Goal: Obtain resource: Download file/media

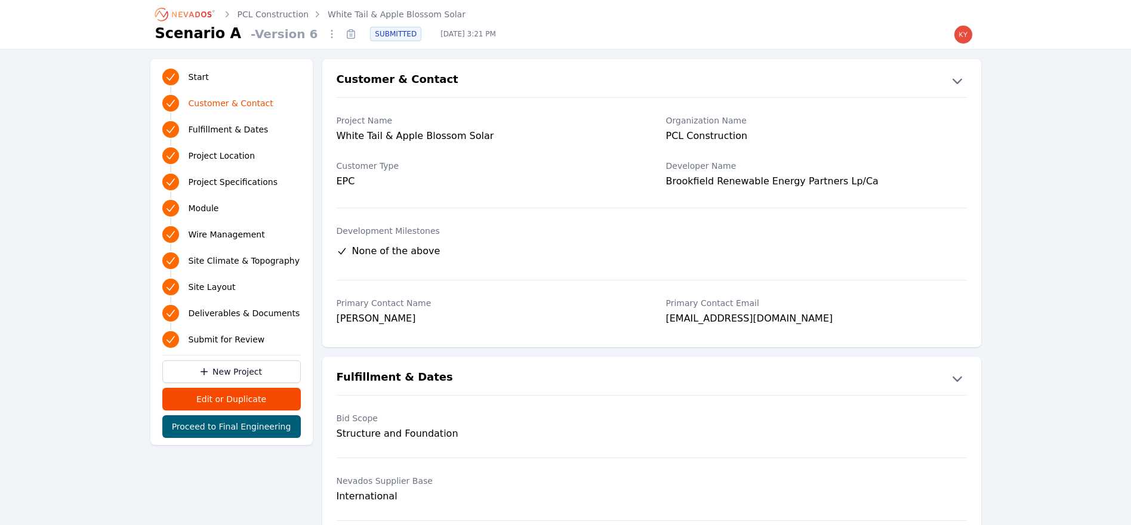
scroll to position [20, 0]
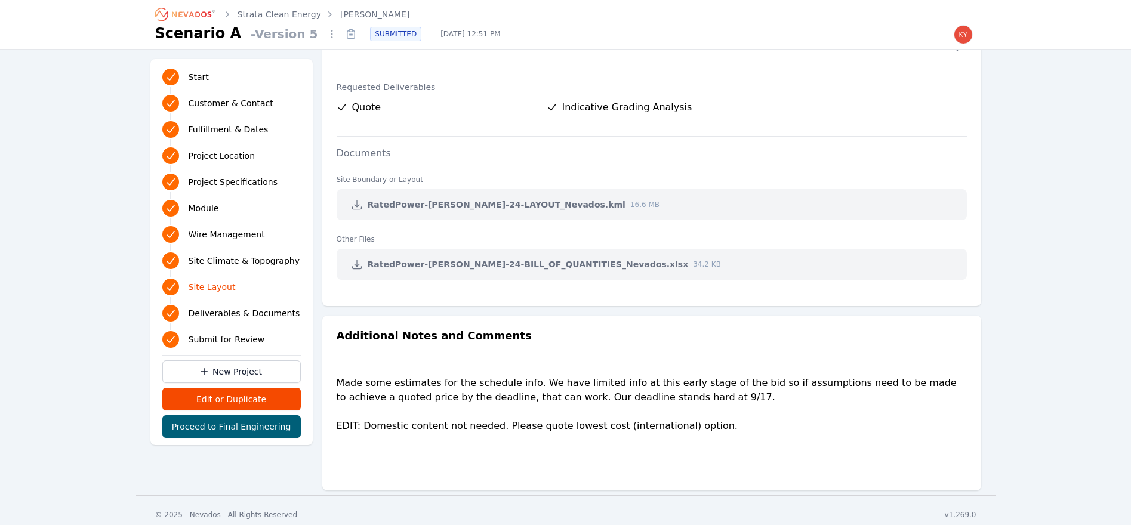
scroll to position [2375, 0]
click at [267, 13] on link "Strata Clean Energy" at bounding box center [280, 14] width 84 height 12
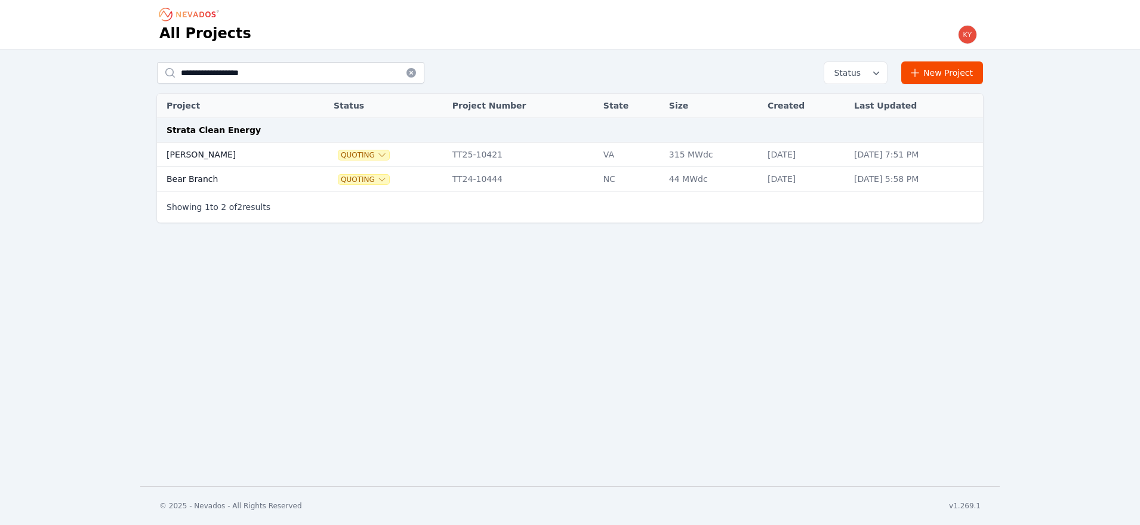
click at [413, 77] on icon at bounding box center [411, 73] width 12 height 12
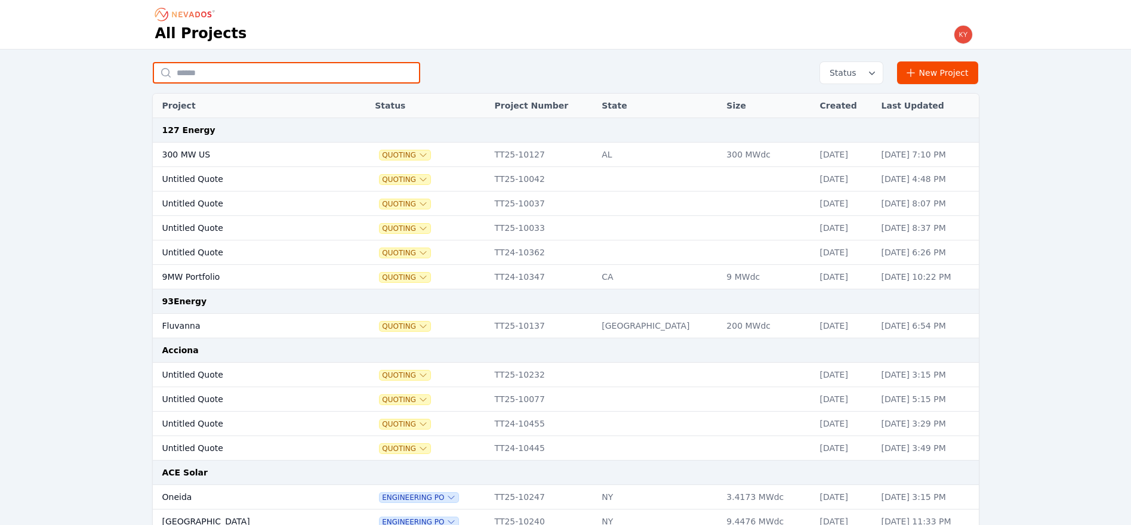
click at [304, 75] on input "text" at bounding box center [286, 72] width 267 height 21
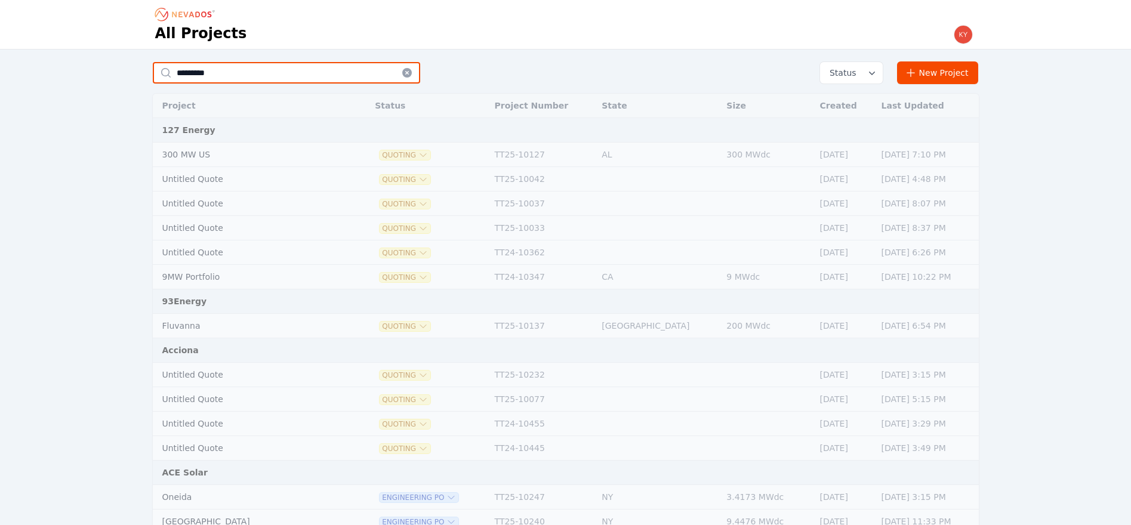
type input "******"
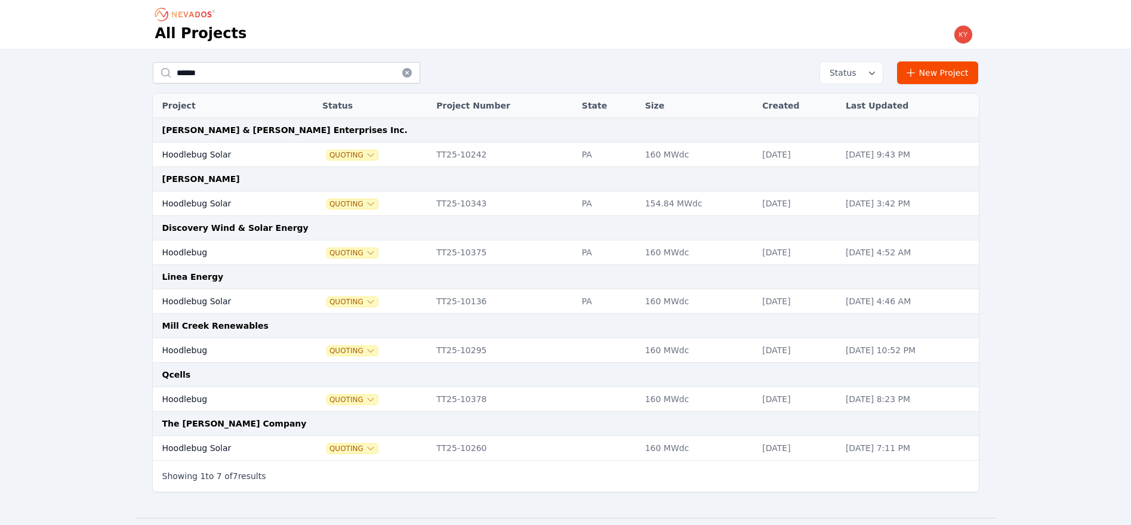
click at [210, 300] on td "Hoodlebug Solar" at bounding box center [225, 302] width 144 height 24
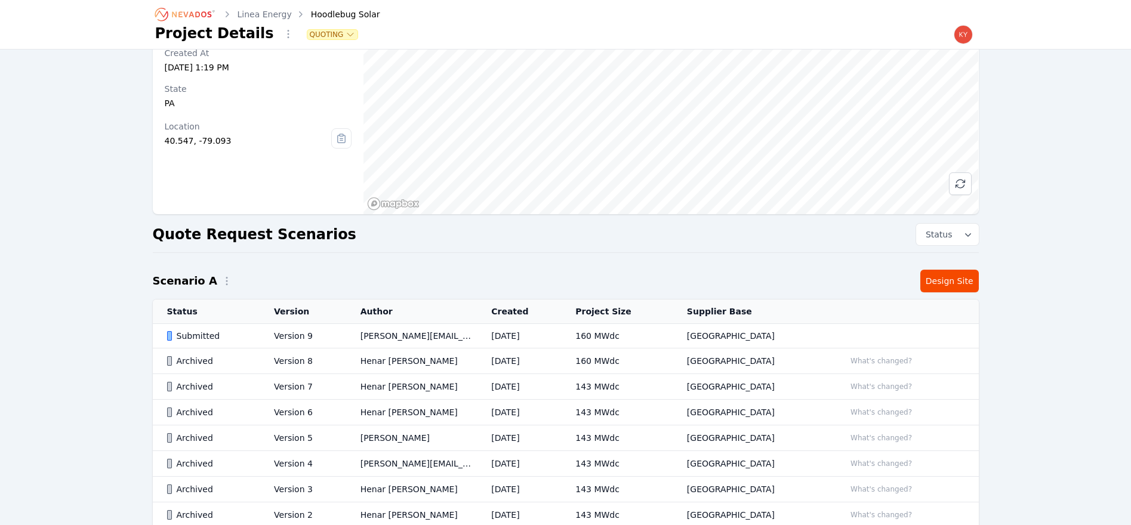
scroll to position [183, 0]
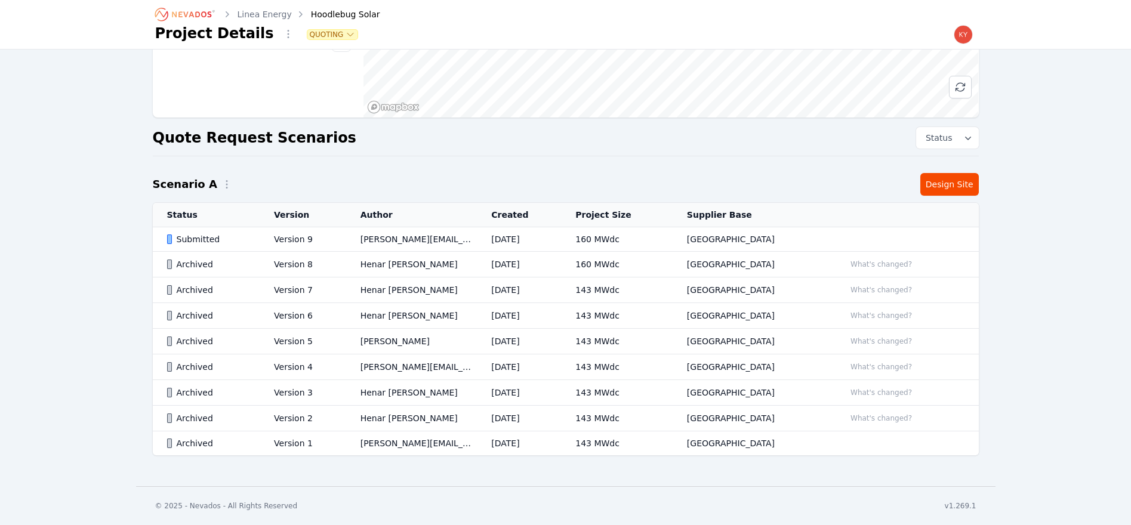
click at [346, 239] on td "Version 9" at bounding box center [303, 239] width 87 height 24
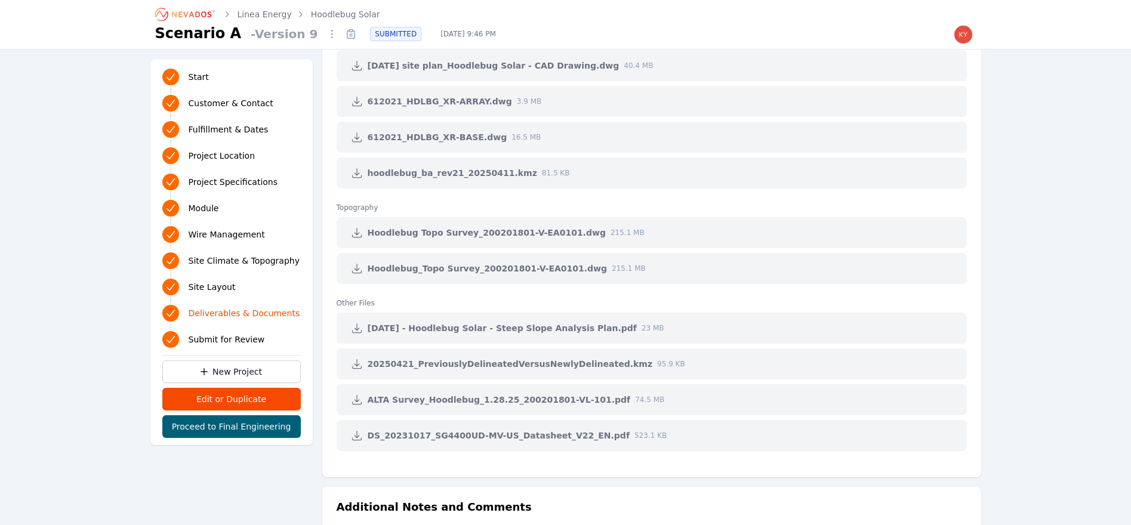
scroll to position [2686, 0]
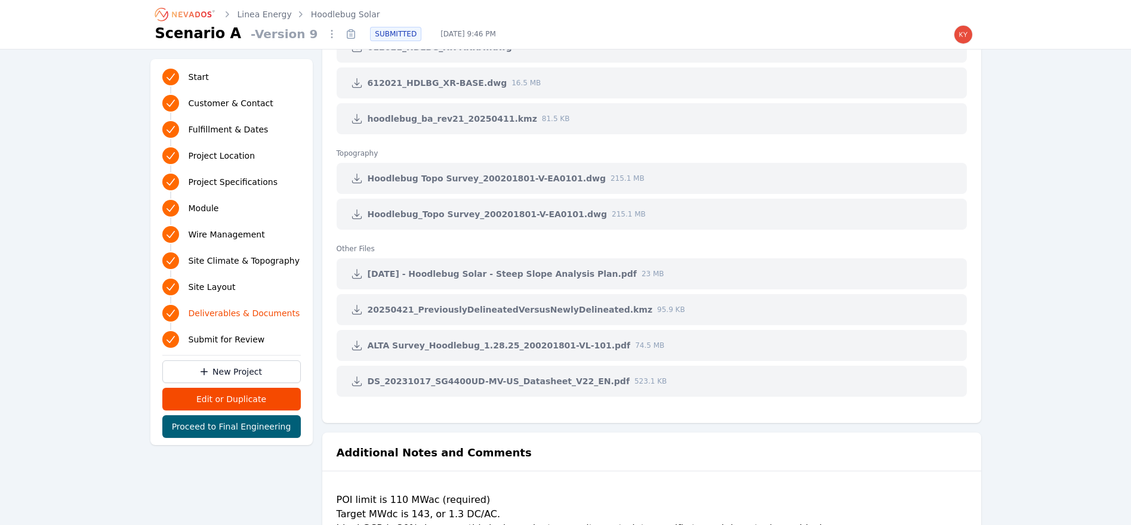
click at [358, 344] on icon at bounding box center [357, 346] width 12 height 12
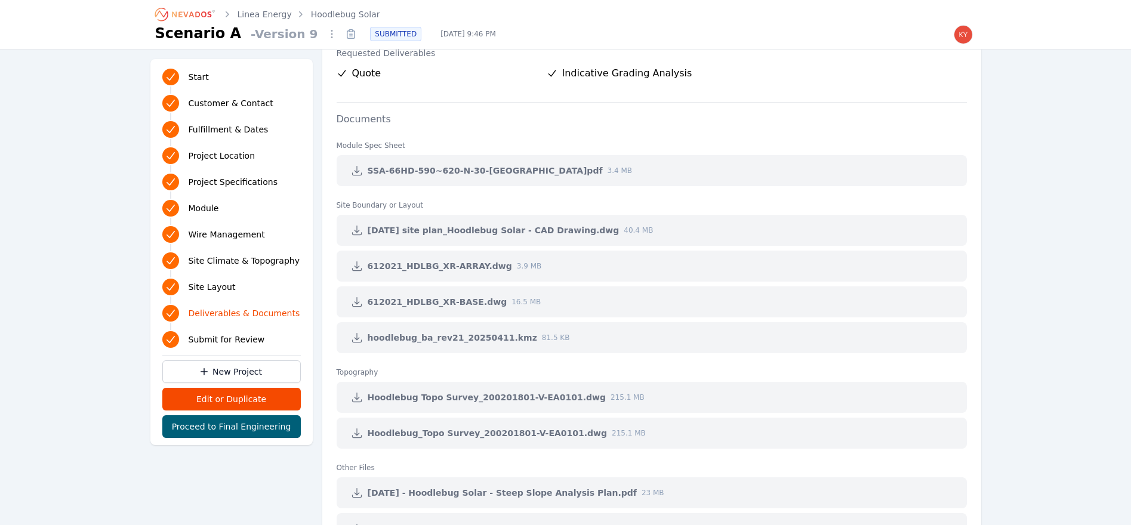
scroll to position [2302, 0]
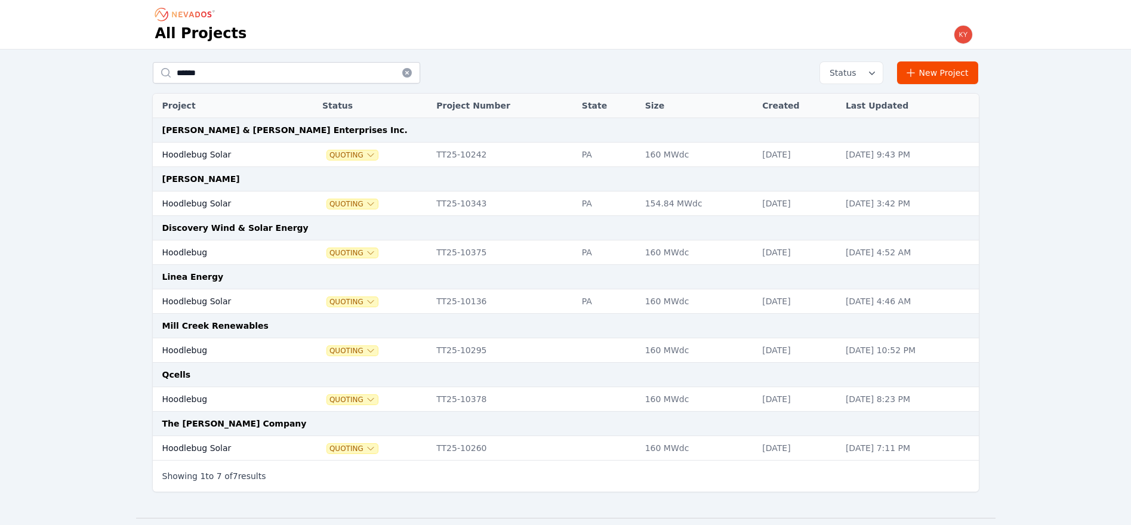
click at [249, 198] on td "Hoodlebug Solar" at bounding box center [225, 204] width 144 height 24
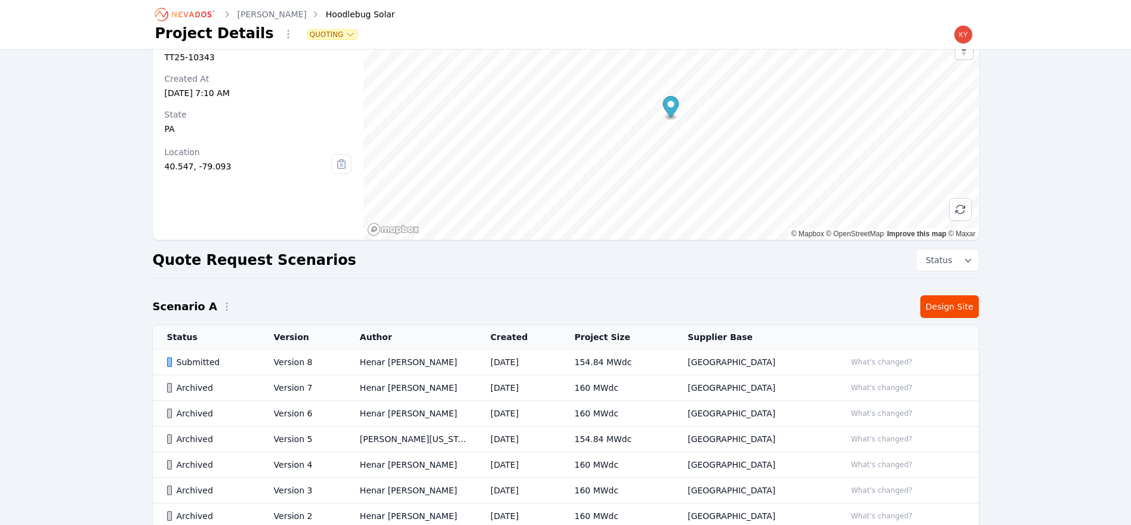
scroll to position [107, 0]
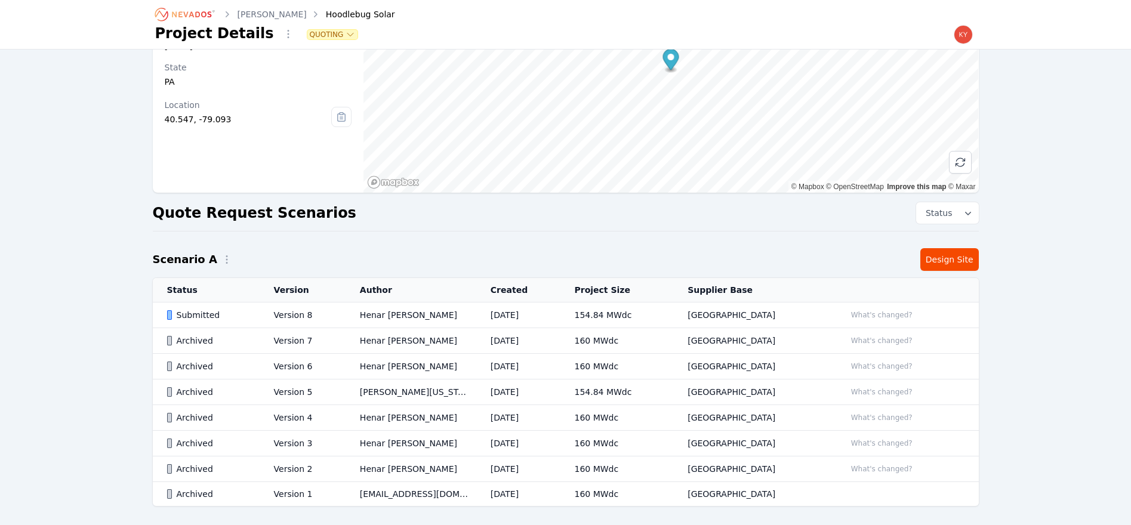
click at [419, 307] on td "Henar Luque" at bounding box center [411, 316] width 131 height 26
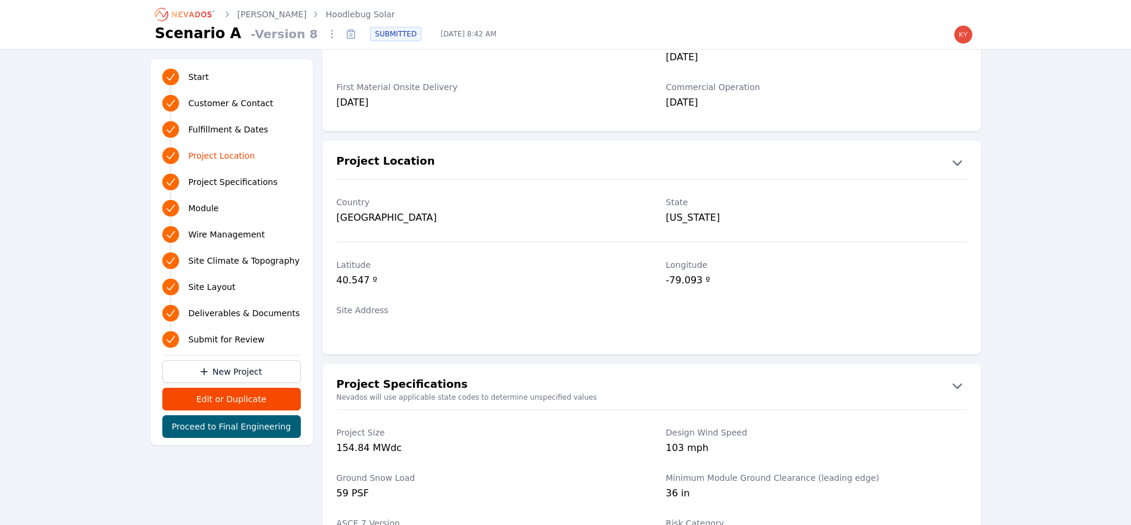
scroll to position [779, 0]
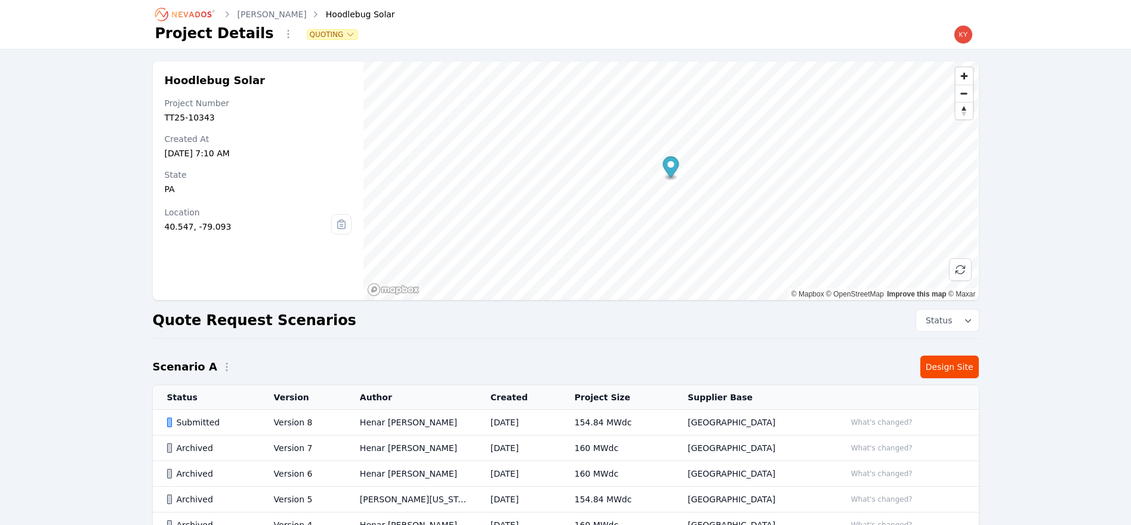
scroll to position [101, 0]
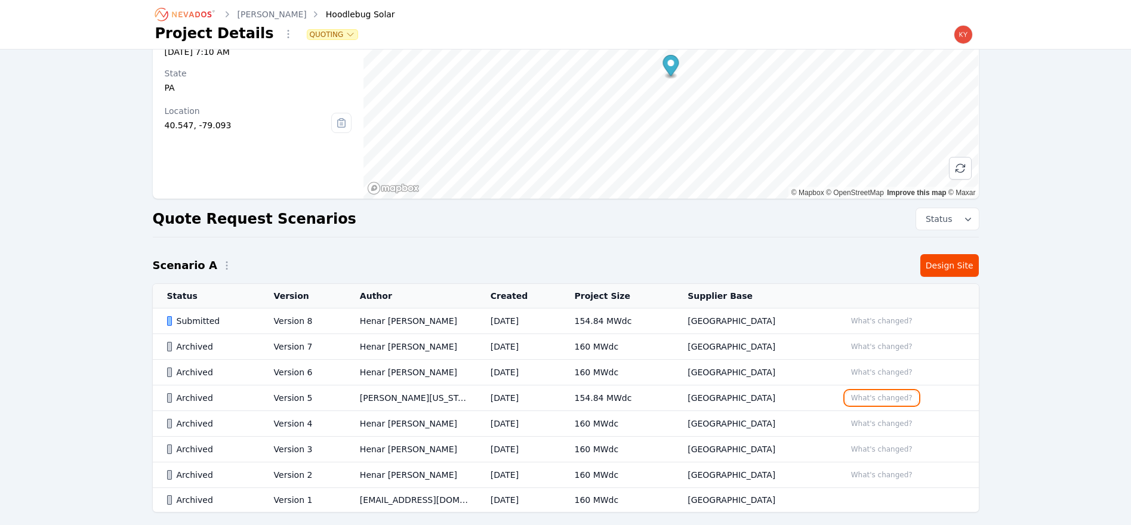
click at [871, 398] on button "What's changed?" at bounding box center [882, 398] width 72 height 13
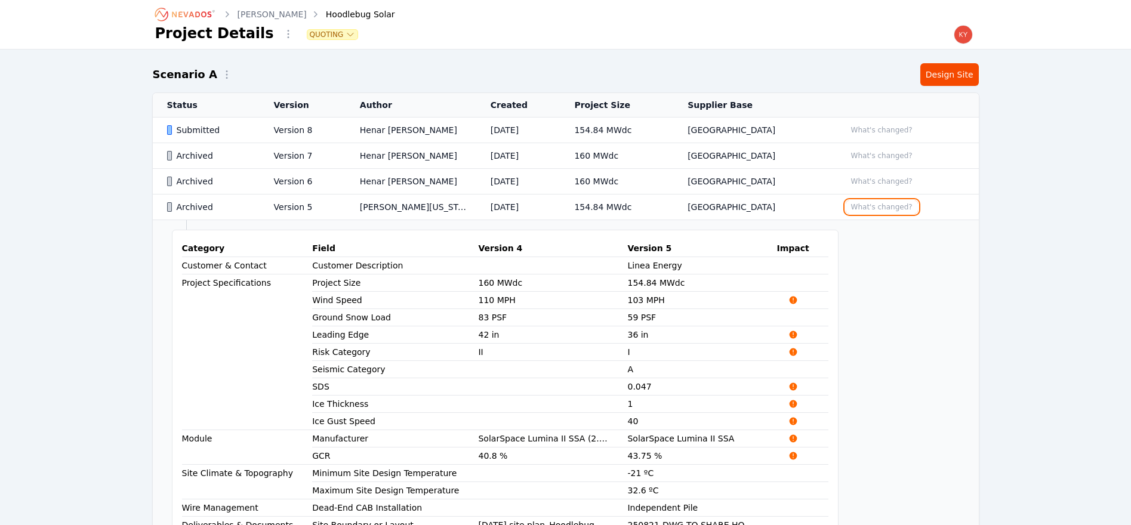
scroll to position [297, 0]
